Goal: Task Accomplishment & Management: Use online tool/utility

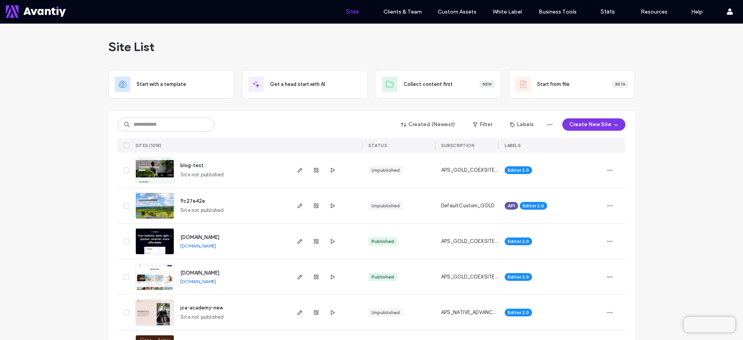
click at [591, 125] on button "Create New Site" at bounding box center [593, 124] width 63 height 12
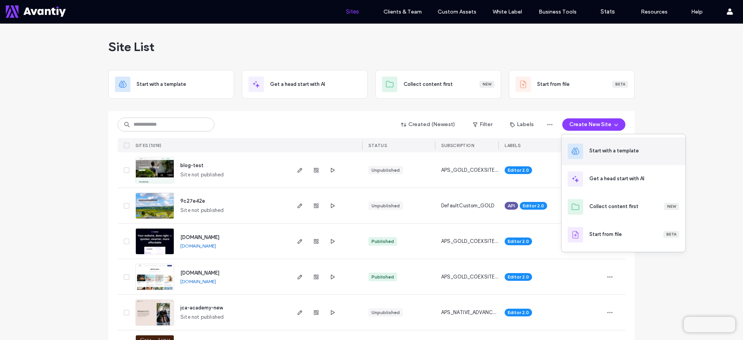
click at [592, 154] on div "Start with a template" at bounding box center [614, 151] width 50 height 8
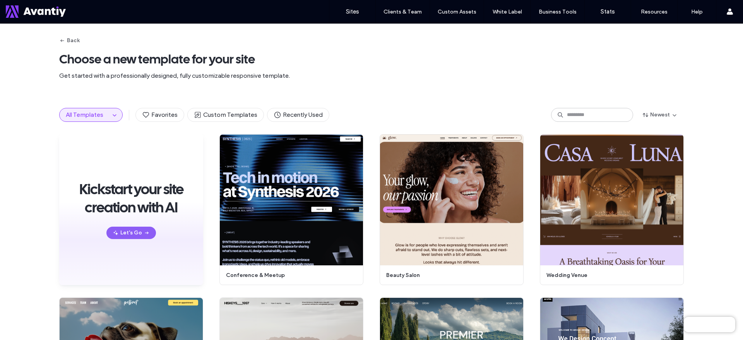
click at [100, 115] on span "All Templates" at bounding box center [85, 114] width 38 height 7
click at [111, 114] on icon "button" at bounding box center [114, 115] width 6 height 6
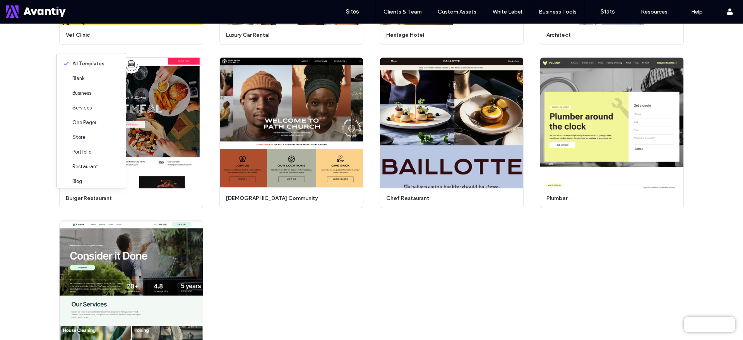
click at [7, 255] on div "Kickstart your site creation with AI Let's Go Start Building Preview conference…" at bounding box center [371, 51] width 743 height 641
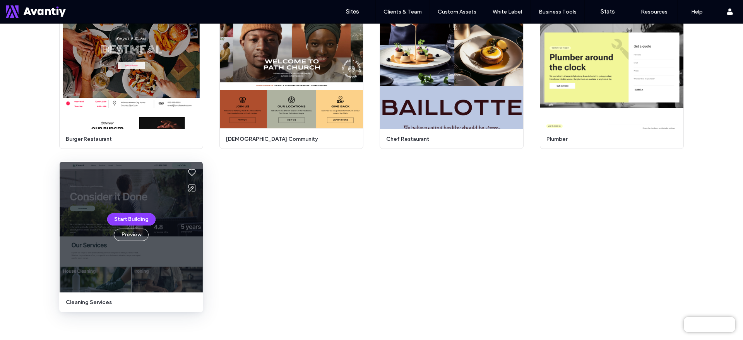
scroll to position [434, 0]
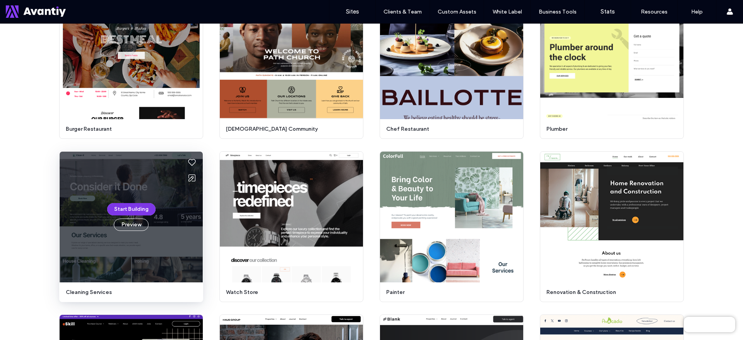
click at [122, 209] on button "Start Building" at bounding box center [131, 209] width 48 height 12
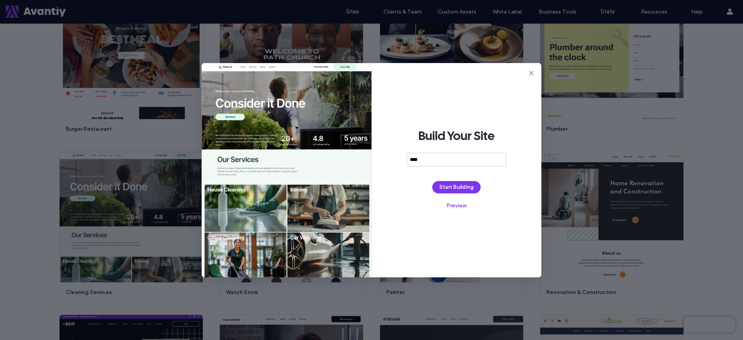
type input "****"
click at [455, 187] on button "Start Building" at bounding box center [456, 187] width 48 height 12
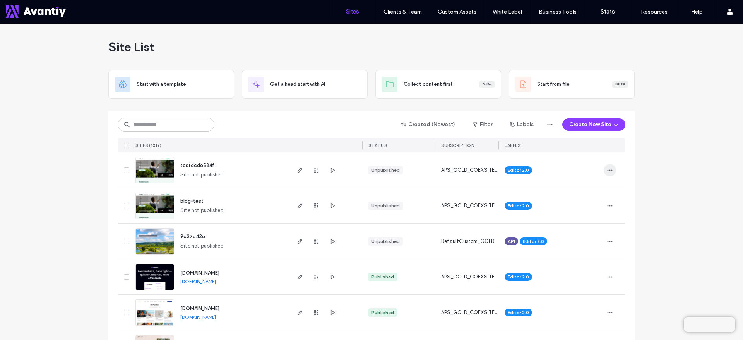
click at [609, 168] on icon "button" at bounding box center [610, 170] width 6 height 6
click at [587, 267] on div "Delete Site" at bounding box center [578, 268] width 69 height 15
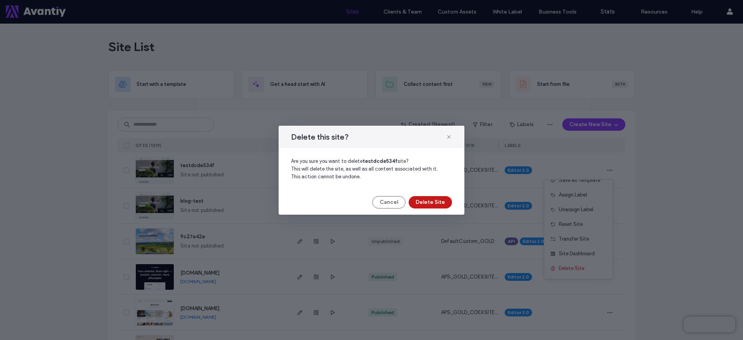
click at [425, 205] on button "Delete Site" at bounding box center [430, 202] width 43 height 12
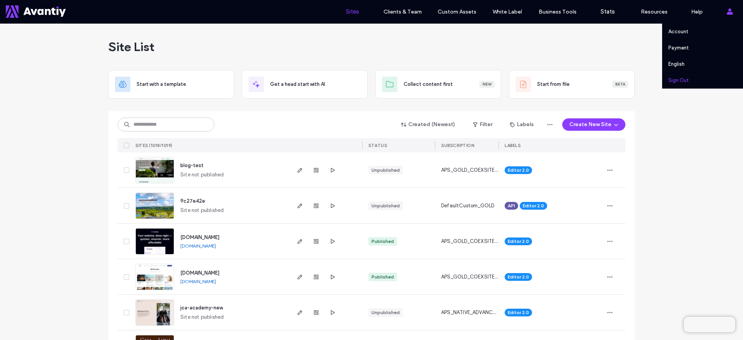
click at [703, 78] on link "Sign Out" at bounding box center [705, 80] width 75 height 16
click at [698, 82] on link "Sign Out" at bounding box center [705, 80] width 75 height 16
